Goal: Book appointment/travel/reservation

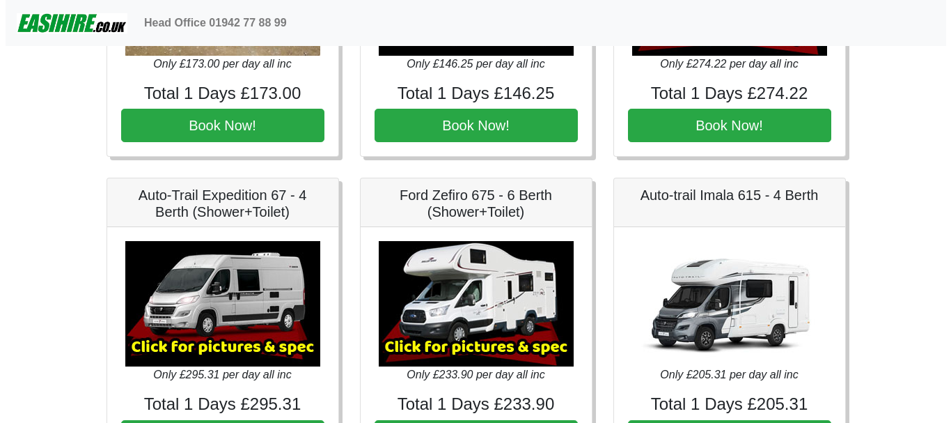
scroll to position [1602, 0]
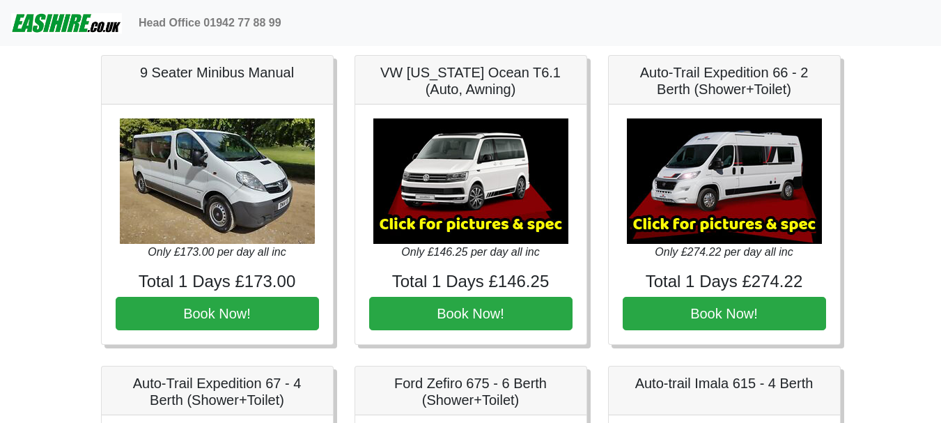
click at [742, 167] on img at bounding box center [724, 180] width 195 height 125
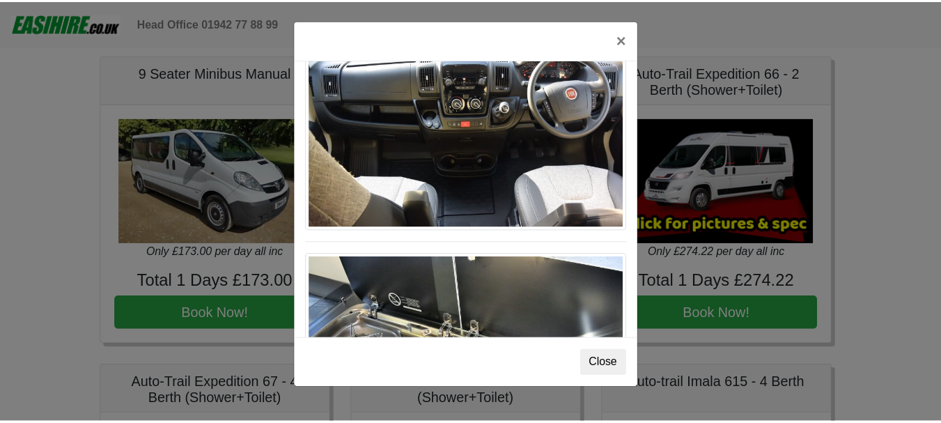
scroll to position [1448, 0]
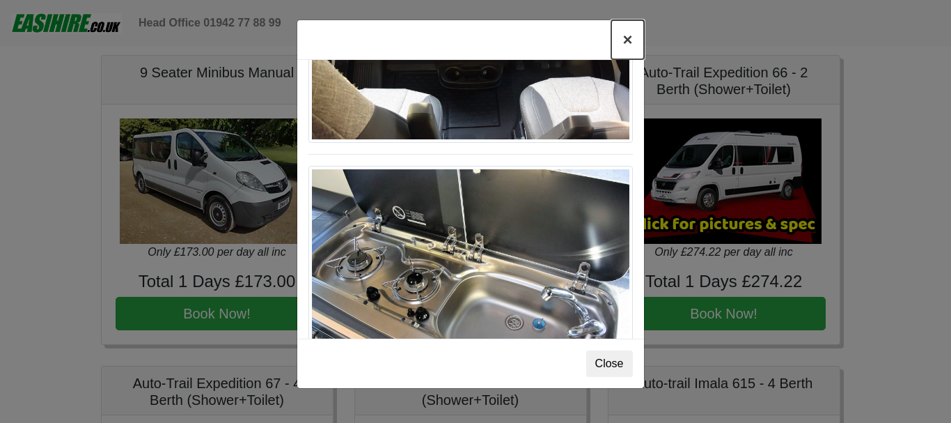
click at [629, 38] on button "×" at bounding box center [627, 39] width 32 height 39
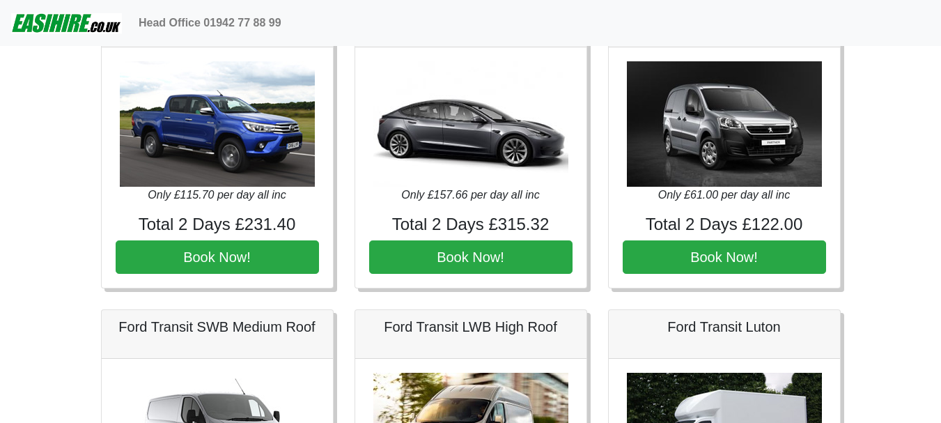
scroll to position [331, 0]
